Goal: Information Seeking & Learning: Check status

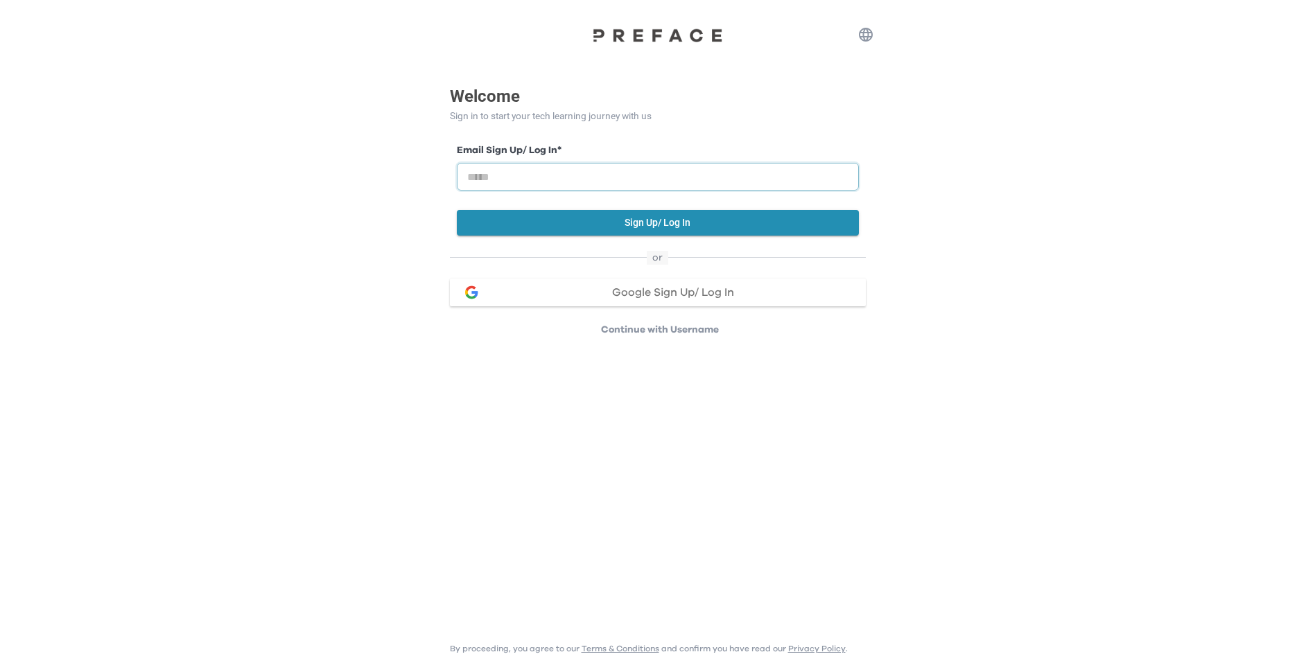
click at [495, 176] on input "email" at bounding box center [658, 177] width 402 height 28
click at [957, 354] on html "Welcome Sign in to start your tech learning journey with us Email Sign Up/ Log …" at bounding box center [657, 177] width 1315 height 354
click at [611, 171] on input "email" at bounding box center [658, 177] width 402 height 28
type input "*"
type input "**********"
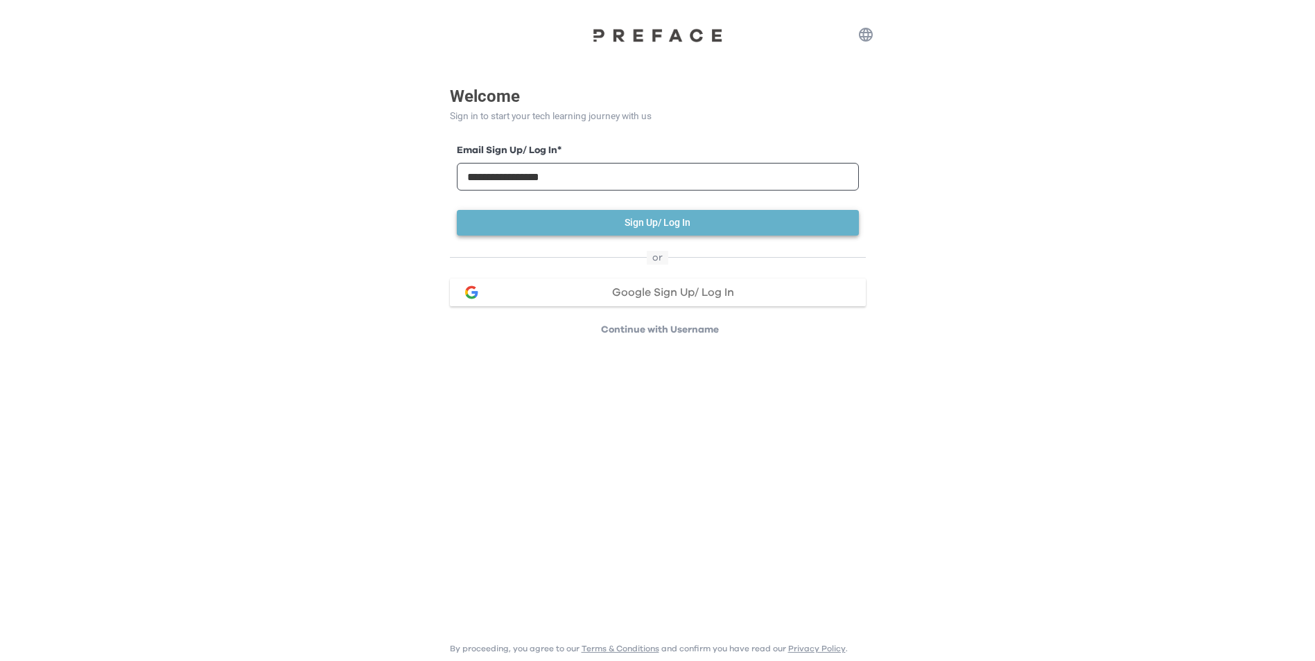
click at [602, 227] on button "Sign Up/ Log In" at bounding box center [658, 223] width 402 height 26
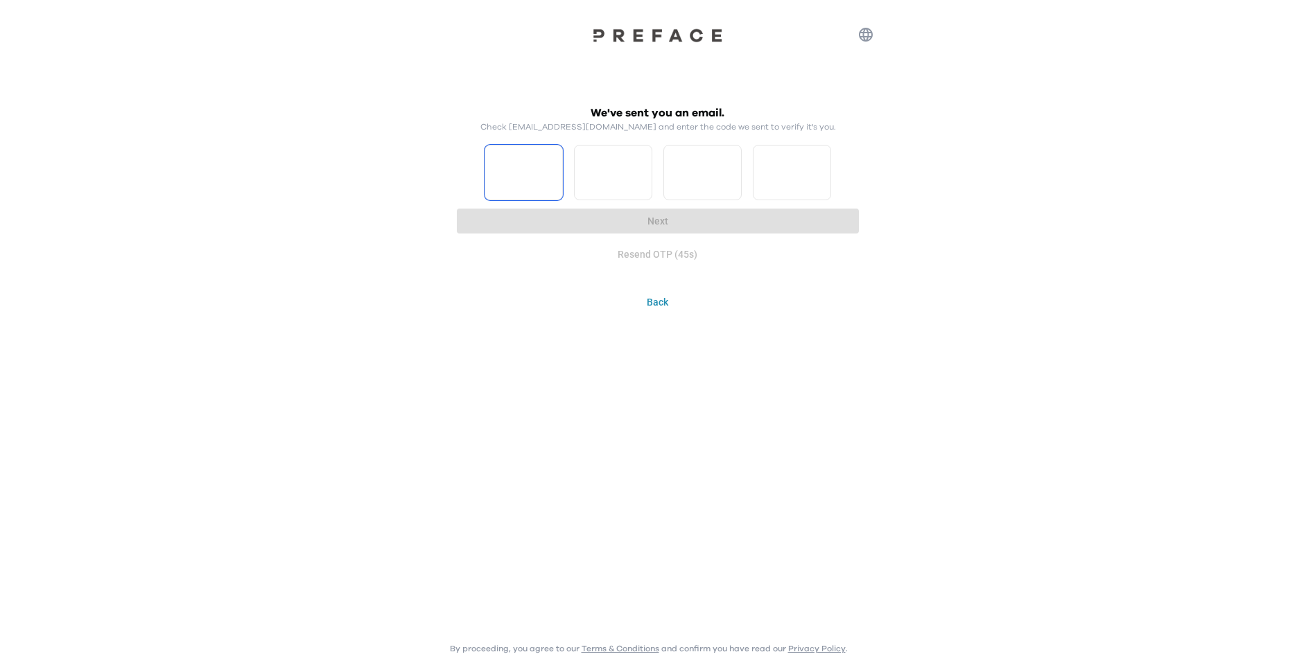
click at [536, 180] on input "Please enter OTP character 1" at bounding box center [524, 172] width 78 height 55
type input "*"
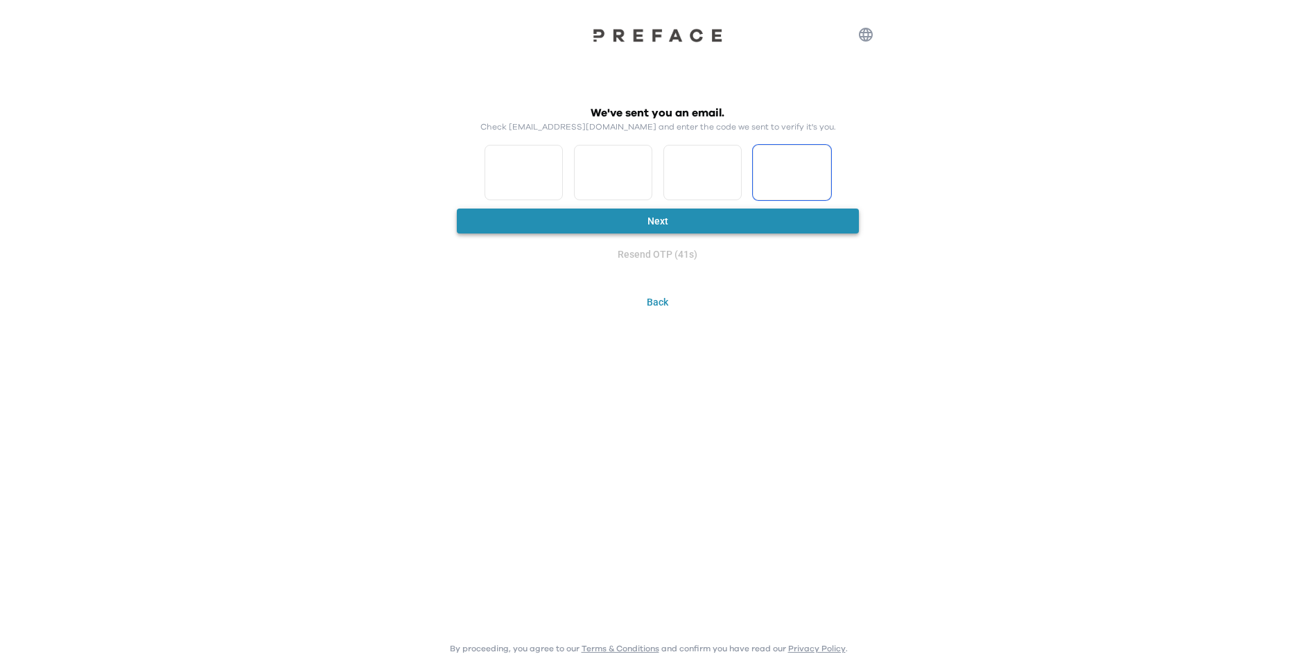
type input "*"
click at [592, 209] on button "Next" at bounding box center [658, 222] width 402 height 26
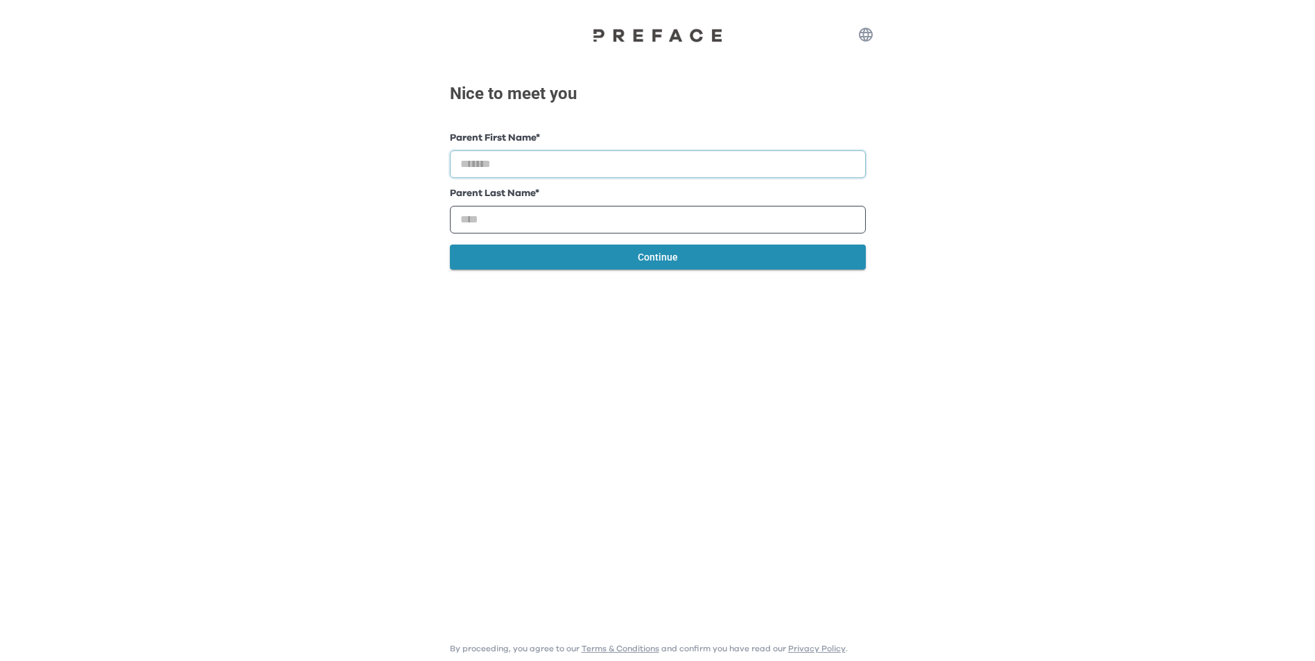
click at [564, 172] on input "text" at bounding box center [658, 164] width 416 height 28
type input "****"
type input "**"
click at [592, 252] on button "Continue" at bounding box center [658, 258] width 416 height 26
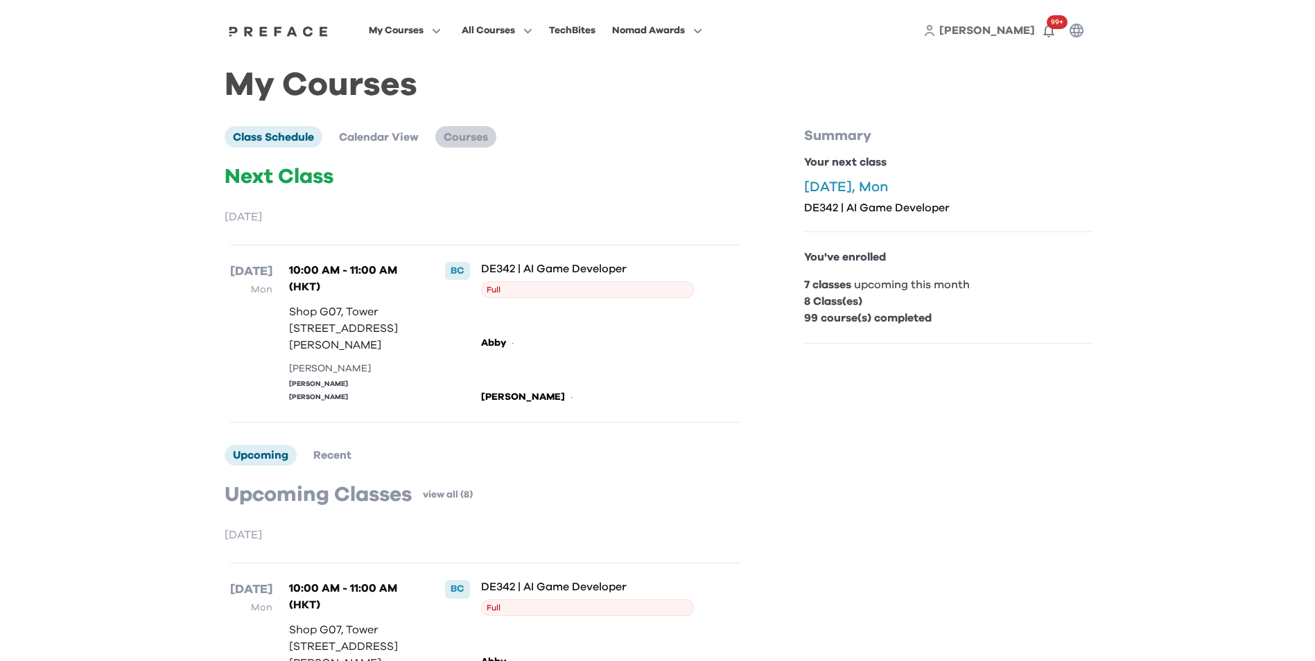
click at [452, 133] on span "Courses" at bounding box center [466, 137] width 44 height 11
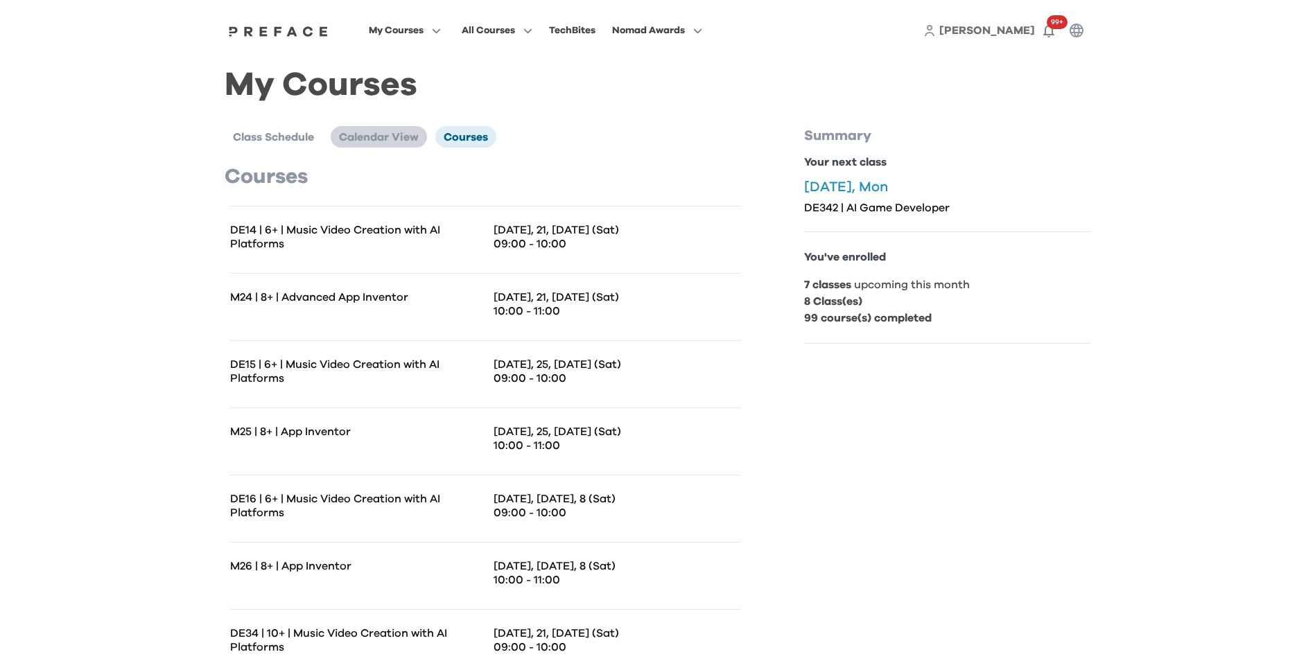
click at [403, 143] on span "Calendar View" at bounding box center [379, 137] width 80 height 11
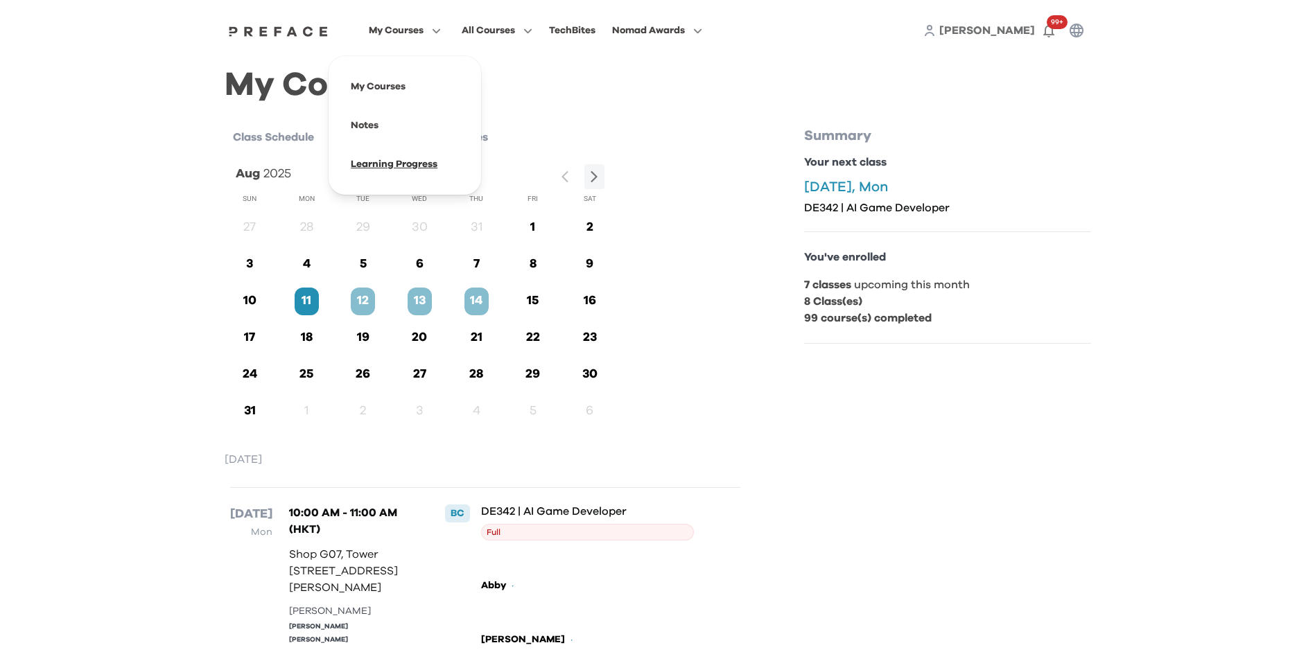
click at [396, 166] on span at bounding box center [405, 164] width 130 height 39
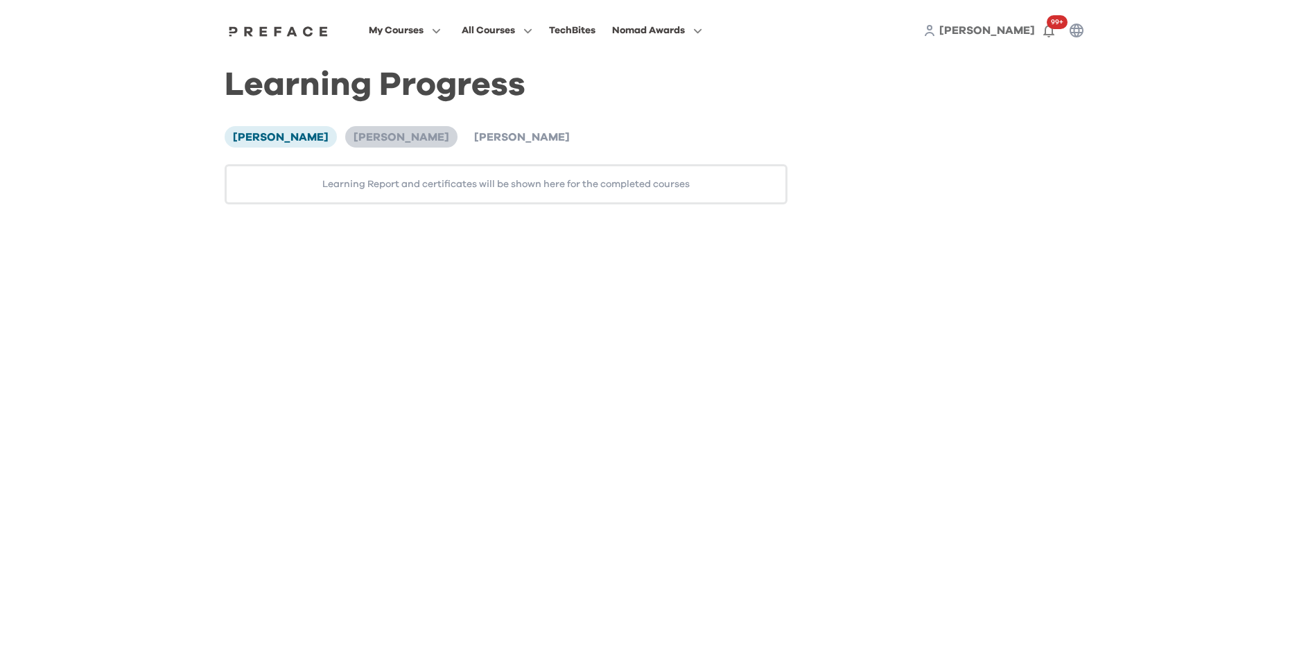
click at [354, 140] on span "[PERSON_NAME]" at bounding box center [402, 137] width 96 height 11
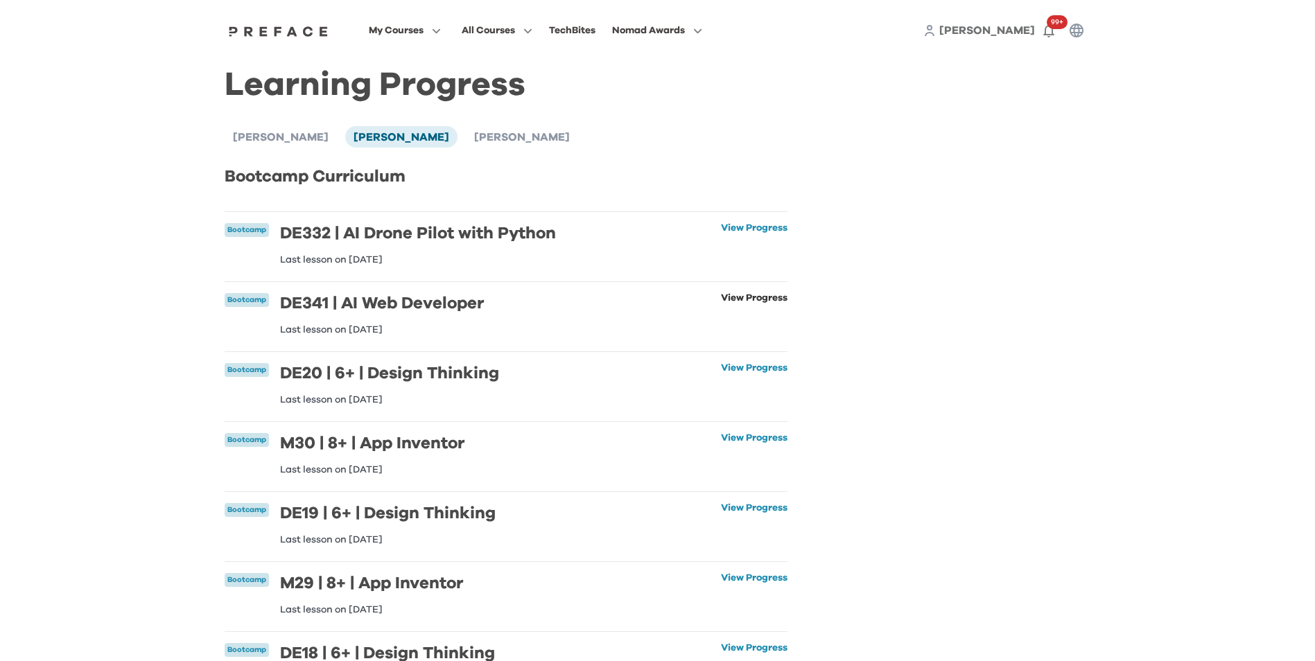
click at [758, 297] on link "View Progress" at bounding box center [754, 314] width 67 height 42
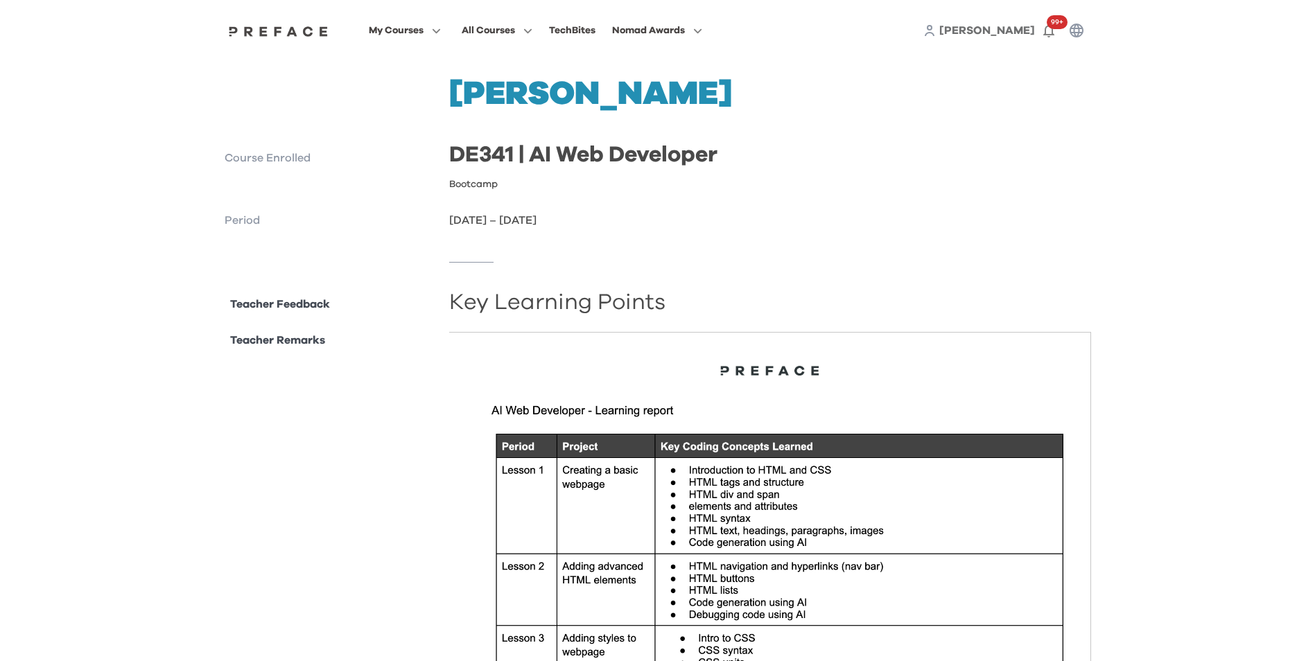
click at [275, 339] on p "Teacher Remarks" at bounding box center [277, 340] width 95 height 17
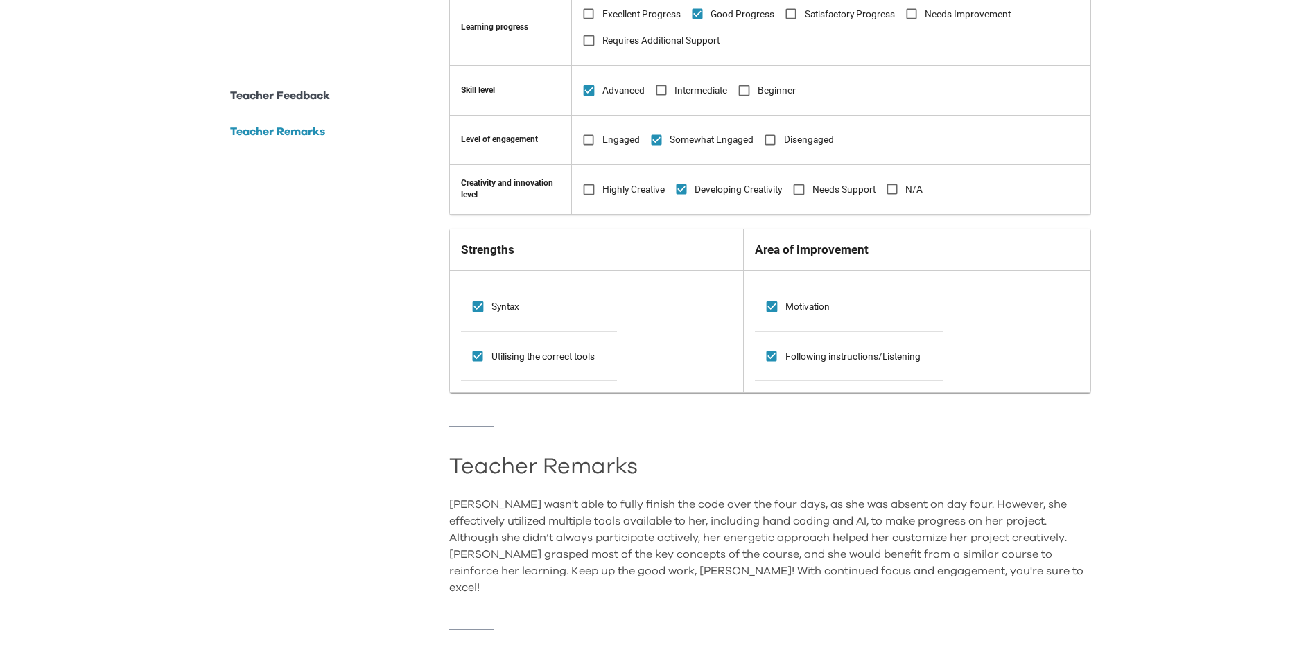
scroll to position [973, 0]
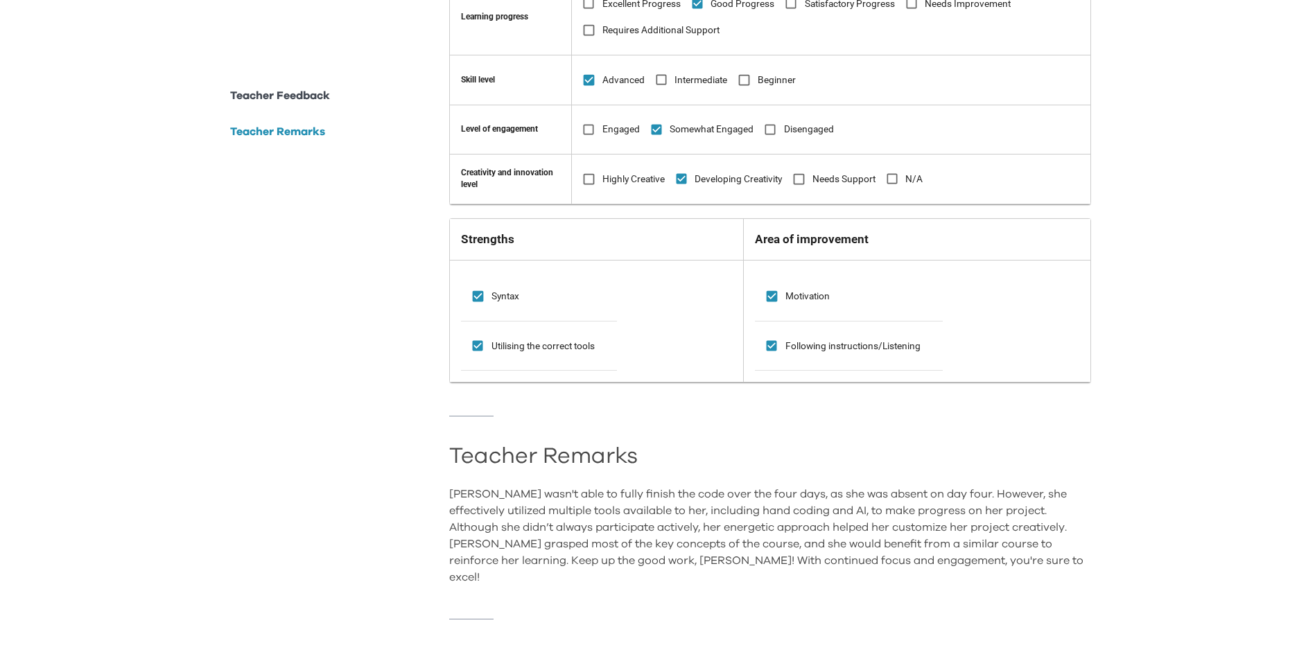
drag, startPoint x: 1022, startPoint y: 572, endPoint x: 455, endPoint y: 462, distance: 578.3
click at [455, 462] on div "Teacher Feedback Learning progress Excellent Progress Good Progress Satisfactor…" at bounding box center [770, 286] width 642 height 733
copy hr
click at [982, 645] on div "Teacher Feedback Learning progress Excellent Progress Good Progress Satisfactor…" at bounding box center [770, 286] width 642 height 733
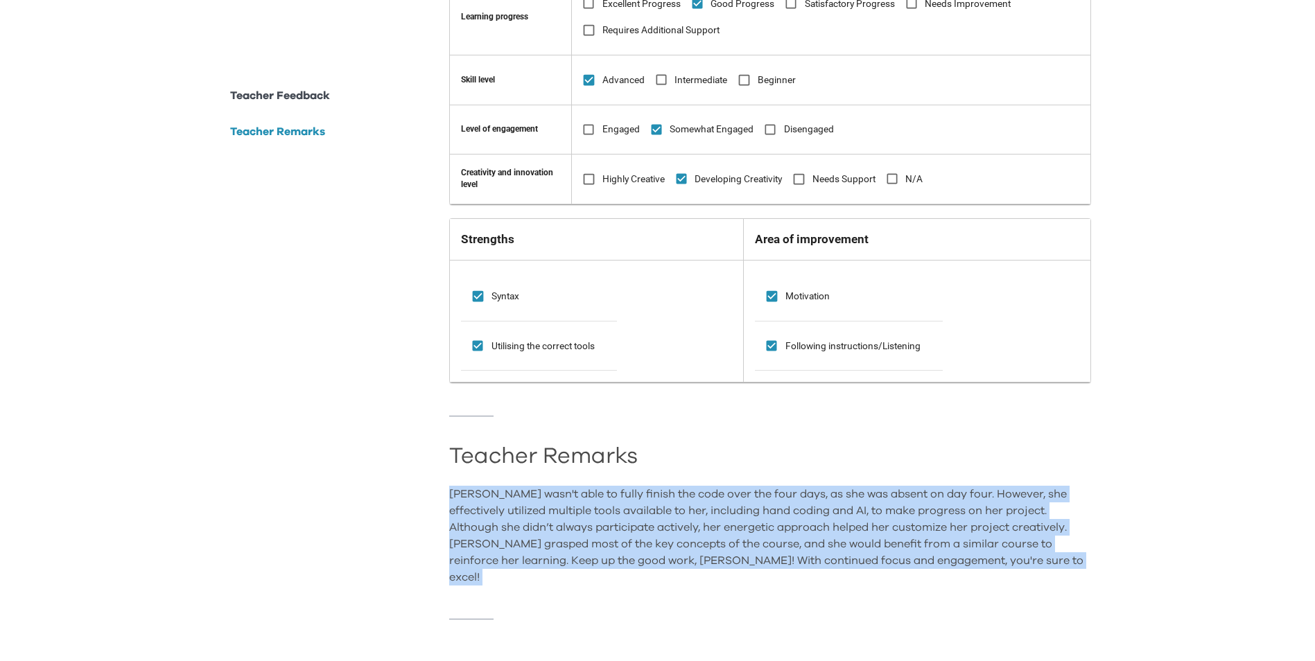
click at [982, 645] on div "Teacher Feedback Learning progress Excellent Progress Good Progress Satisfactor…" at bounding box center [770, 286] width 642 height 733
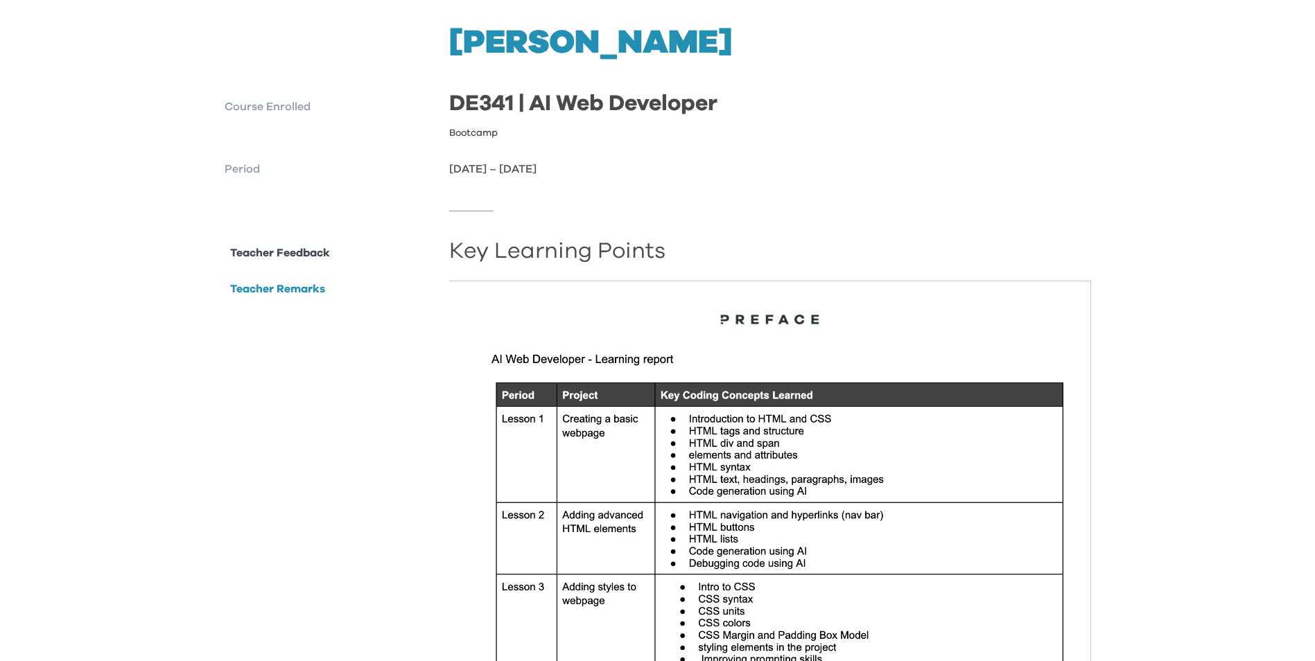
scroll to position [0, 0]
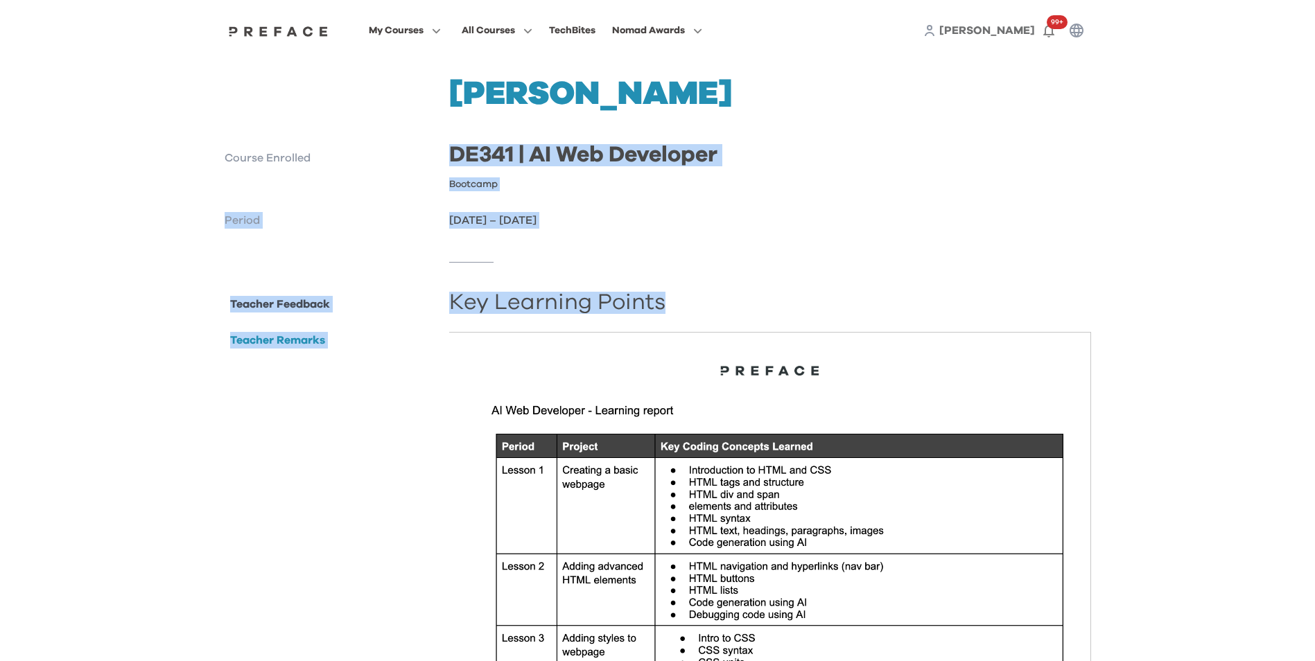
drag, startPoint x: 452, startPoint y: 155, endPoint x: 725, endPoint y: 394, distance: 363.5
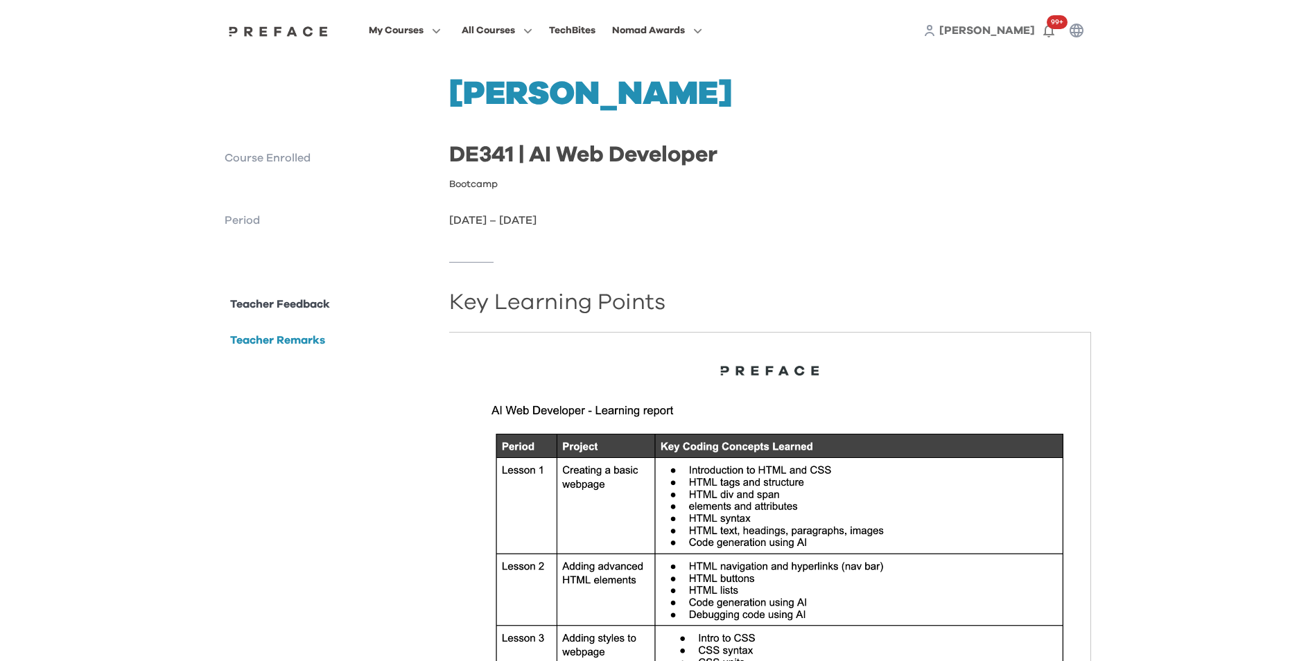
click at [479, 79] on h1 "[PERSON_NAME]" at bounding box center [770, 94] width 642 height 33
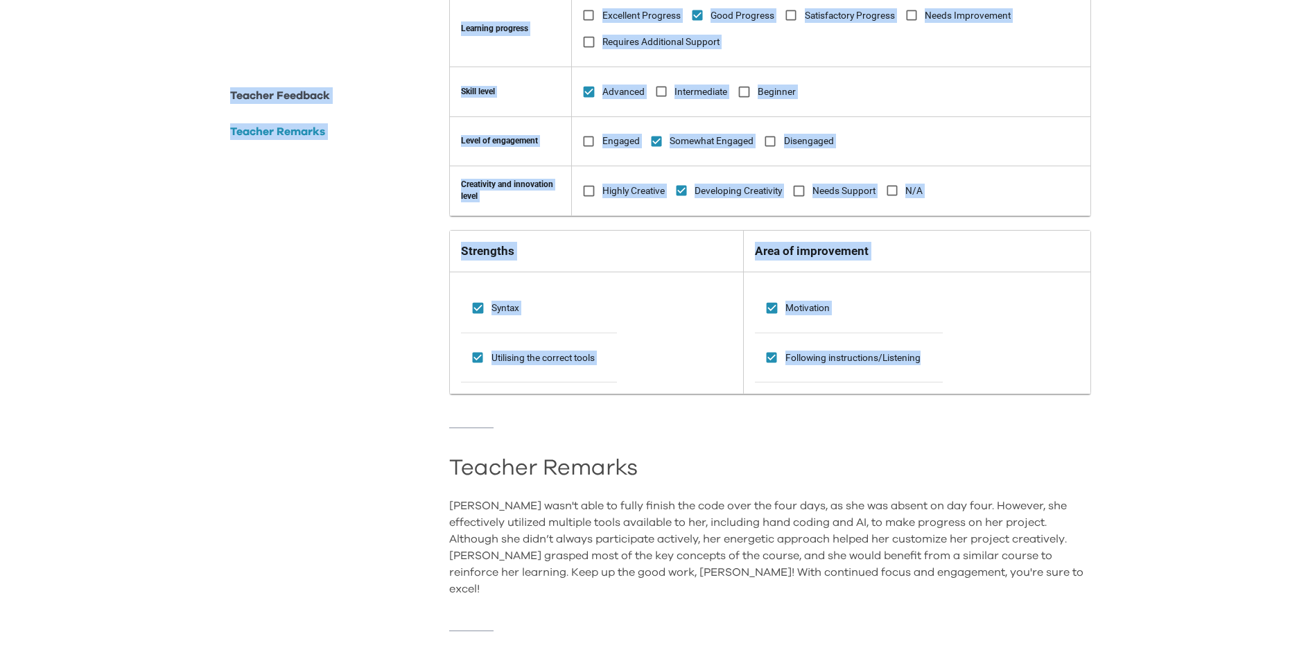
scroll to position [973, 0]
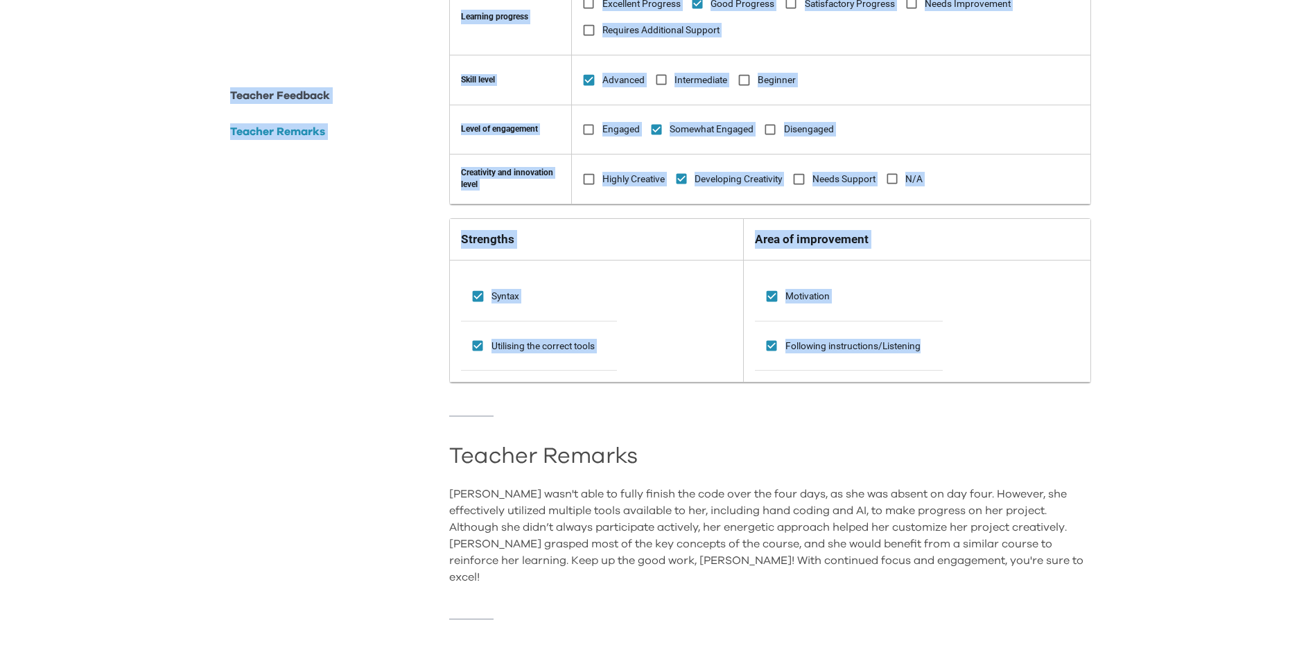
drag, startPoint x: 465, startPoint y: 99, endPoint x: 1003, endPoint y: 606, distance: 739.0
copy div "**********"
